Goal: Download file/media

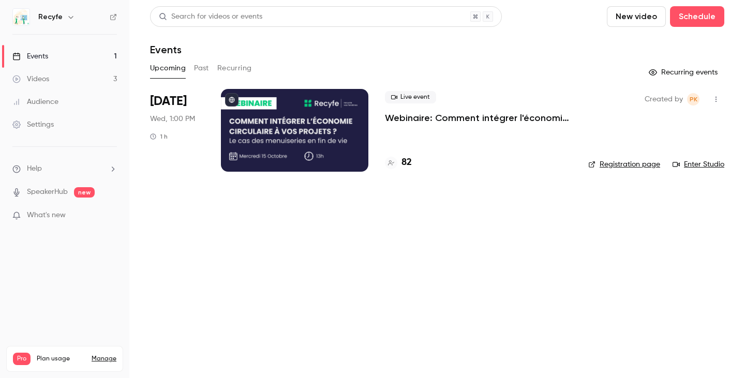
click at [406, 167] on h4 "82" at bounding box center [406, 163] width 10 height 14
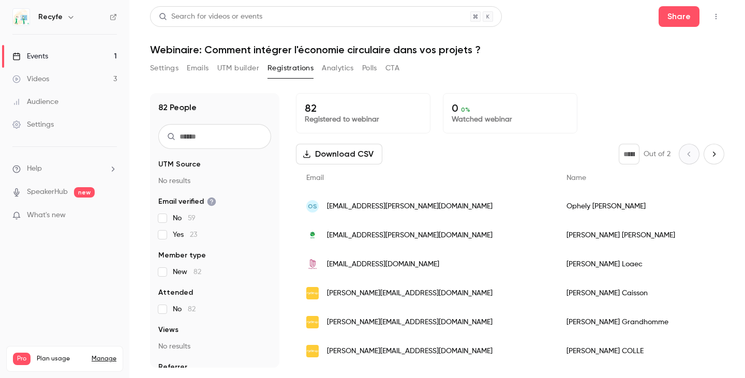
click at [342, 156] on button "Download CSV" at bounding box center [339, 154] width 86 height 21
